Goal: Obtain resource: Download file/media

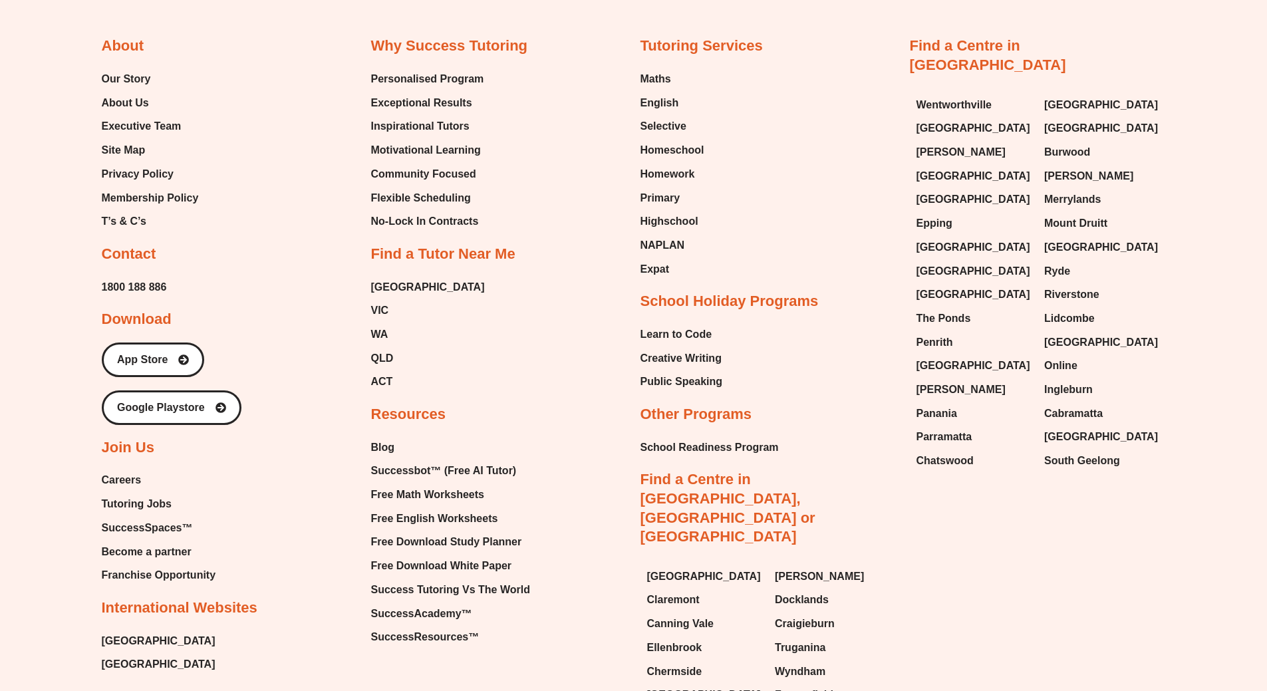
scroll to position [7921, 0]
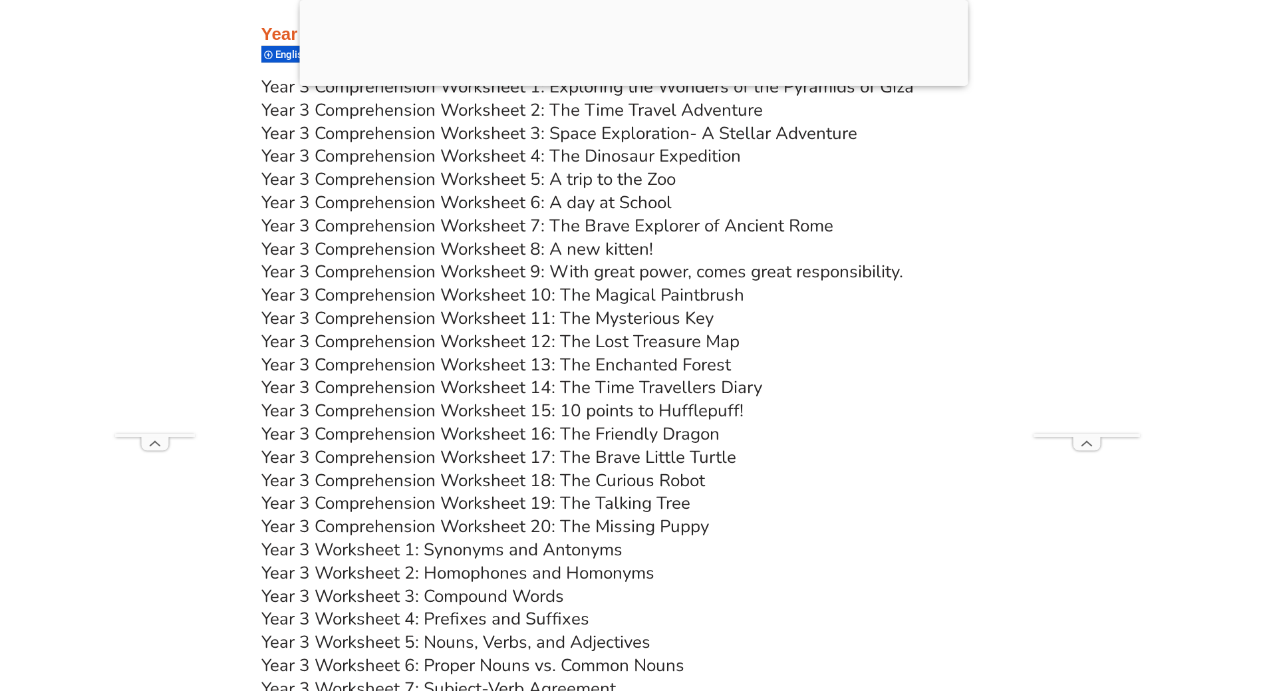
scroll to position [4694, 0]
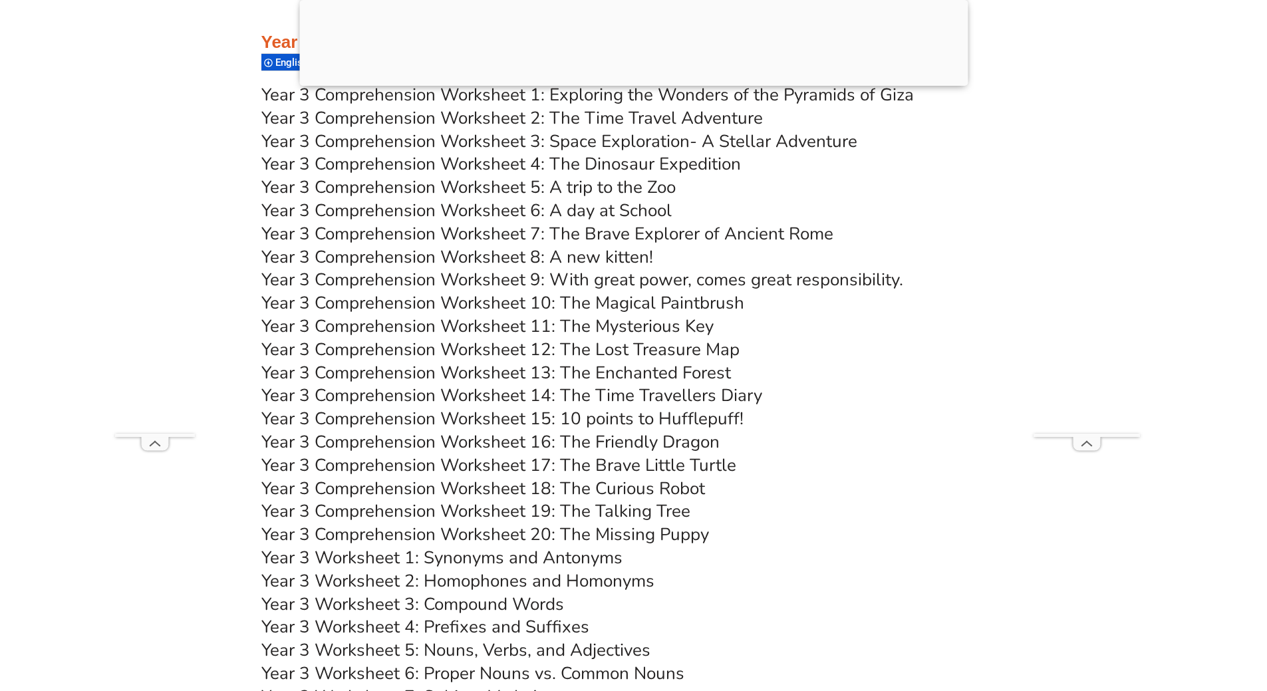
click at [614, 182] on link "Year 3 Comprehension Worksheet 5: A trip to the Zoo" at bounding box center [468, 187] width 414 height 23
drag, startPoint x: 874, startPoint y: 18, endPoint x: 428, endPoint y: 241, distance: 499.3
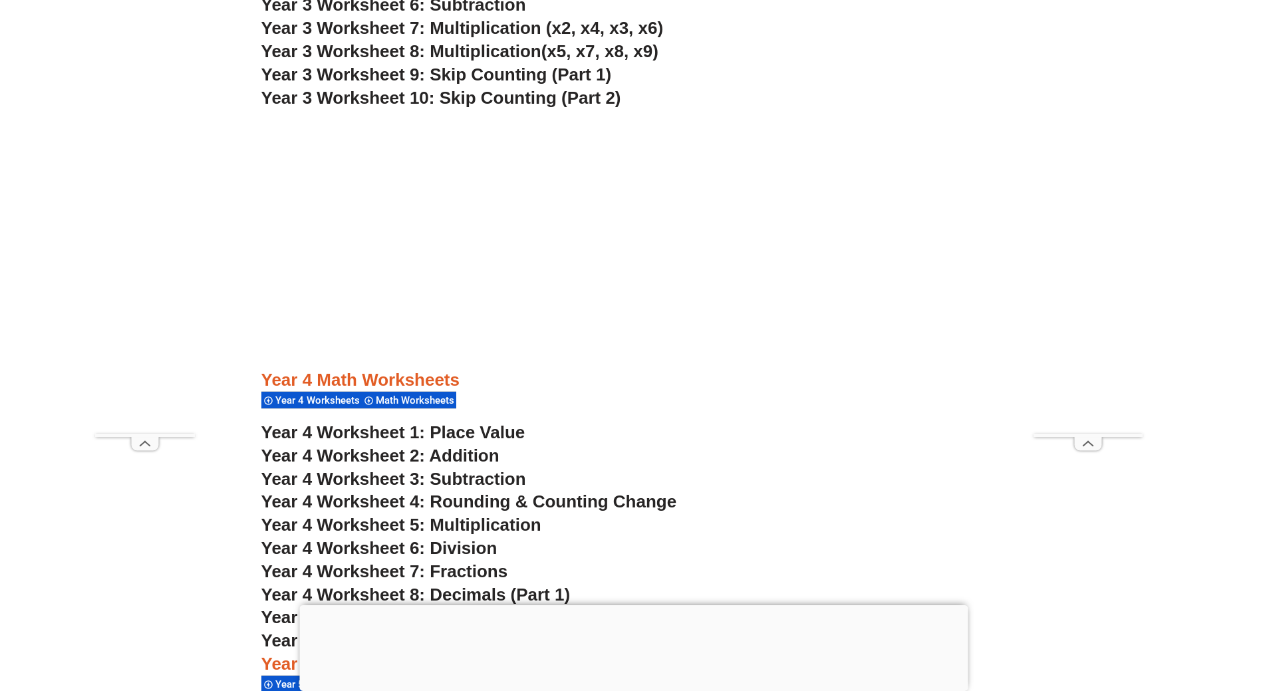
scroll to position [2327, 0]
